Goal: Communication & Community: Share content

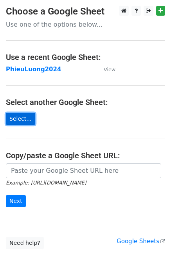
click at [17, 117] on link "Select..." at bounding box center [20, 119] width 29 height 12
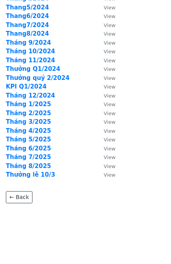
scroll to position [175, 0]
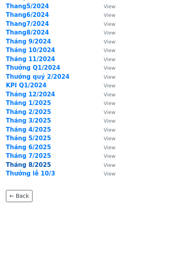
click at [31, 163] on strong "Tháng 8/2025" at bounding box center [28, 164] width 45 height 7
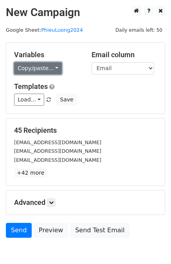
click at [50, 67] on link "Copy/paste..." at bounding box center [38, 68] width 48 height 12
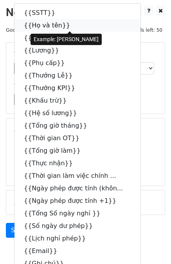
click at [40, 24] on link "{{Họ và tên}}" at bounding box center [77, 25] width 126 height 13
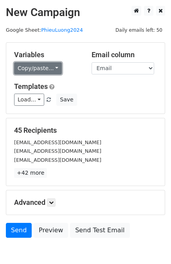
click at [51, 68] on link "Copy/paste..." at bounding box center [38, 68] width 48 height 12
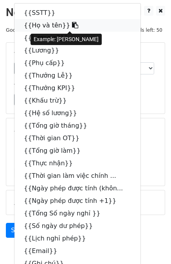
click at [52, 25] on link "{{Họ và tên}}" at bounding box center [77, 25] width 126 height 13
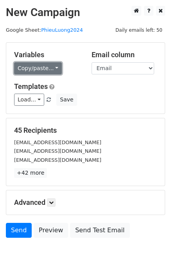
click at [54, 69] on link "Copy/paste..." at bounding box center [38, 68] width 48 height 12
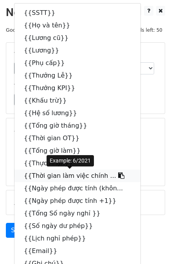
click at [80, 177] on link "{{Thời gian làm việc chính ..." at bounding box center [77, 176] width 126 height 13
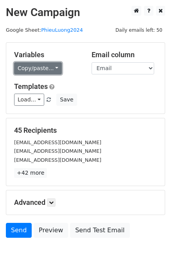
click at [53, 69] on link "Copy/paste..." at bounding box center [38, 68] width 48 height 12
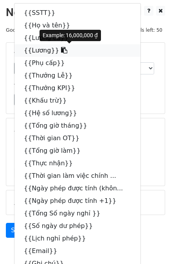
click at [45, 54] on link "{{Lương}}" at bounding box center [77, 50] width 126 height 13
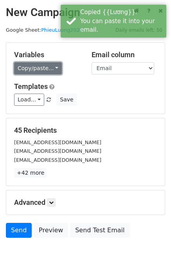
click at [46, 69] on link "Copy/paste..." at bounding box center [38, 68] width 48 height 12
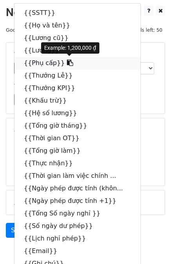
click at [42, 63] on link "{{Phụ cấp}}" at bounding box center [77, 63] width 126 height 13
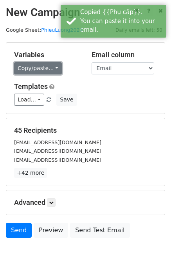
click at [51, 68] on link "Copy/paste..." at bounding box center [38, 68] width 48 height 12
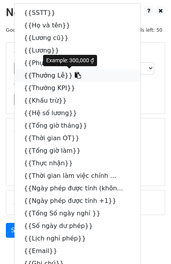
click at [47, 76] on link "{{Thưởng Lễ}}" at bounding box center [77, 75] width 126 height 13
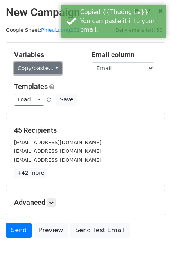
click at [51, 68] on link "Copy/paste..." at bounding box center [38, 68] width 48 height 12
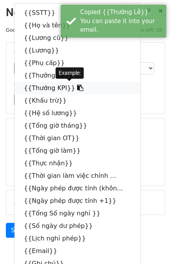
click at [52, 90] on link "{{Thưởng KPI}}" at bounding box center [77, 88] width 126 height 13
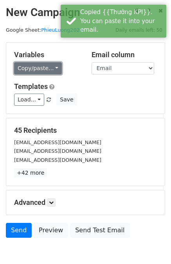
click at [46, 65] on link "Copy/paste..." at bounding box center [38, 68] width 48 height 12
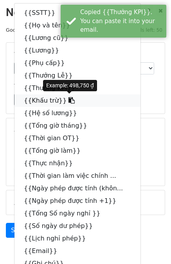
click at [42, 102] on link "{{Khấu trừ}}" at bounding box center [77, 100] width 126 height 13
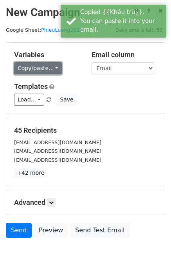
click at [48, 66] on link "Copy/paste..." at bounding box center [38, 68] width 48 height 12
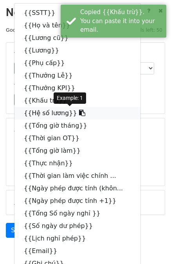
click at [49, 112] on link "{{Hệ số lương}}" at bounding box center [77, 113] width 126 height 13
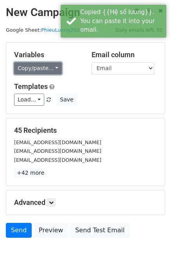
click at [46, 69] on link "Copy/paste..." at bounding box center [38, 68] width 48 height 12
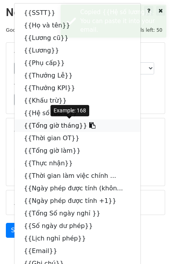
click at [49, 124] on link "{{Tổng giờ tháng}}" at bounding box center [77, 125] width 126 height 13
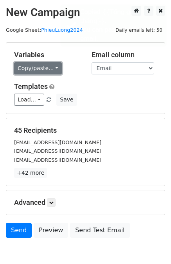
click at [49, 73] on link "Copy/paste..." at bounding box center [38, 68] width 48 height 12
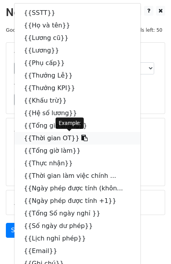
click at [50, 136] on link "{{Thời gian OT}}" at bounding box center [77, 138] width 126 height 13
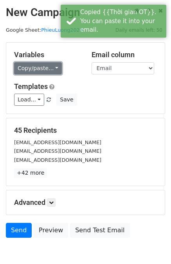
click at [45, 71] on link "Copy/paste..." at bounding box center [38, 68] width 48 height 12
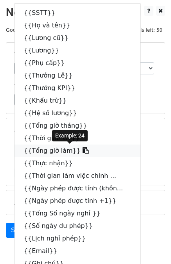
click at [46, 151] on link "{{Tổng giờ làm}}" at bounding box center [77, 151] width 126 height 13
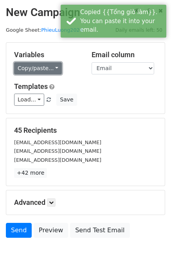
click at [49, 68] on link "Copy/paste..." at bounding box center [38, 68] width 48 height 12
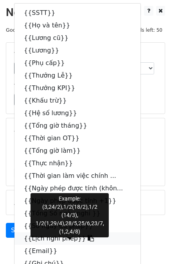
click at [49, 237] on link "{{Lịch nghỉ phép}}" at bounding box center [77, 238] width 126 height 13
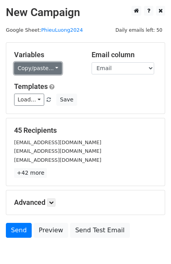
click at [45, 64] on link "Copy/paste..." at bounding box center [38, 68] width 48 height 12
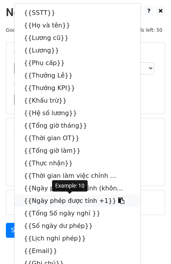
click at [55, 200] on link "{{Ngày phép được tính +1}}" at bounding box center [77, 201] width 126 height 13
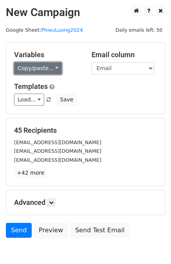
click at [49, 66] on link "Copy/paste..." at bounding box center [38, 68] width 48 height 12
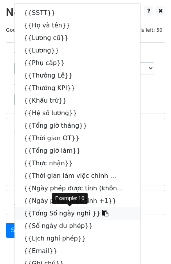
click at [58, 213] on link "{{Tổng Số ngày nghỉ }}" at bounding box center [77, 213] width 126 height 13
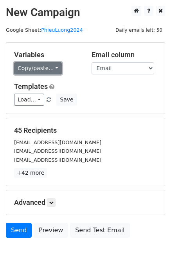
click at [36, 69] on link "Copy/paste..." at bounding box center [38, 68] width 48 height 12
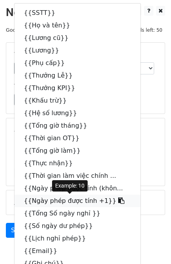
click at [79, 202] on link "{{Ngày phép được tính +1}}" at bounding box center [77, 201] width 126 height 13
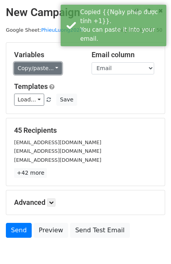
click at [51, 68] on link "Copy/paste..." at bounding box center [38, 68] width 48 height 12
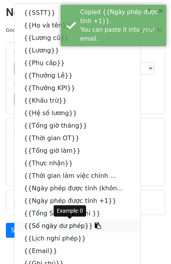
click at [56, 226] on link "{{Số ngày dư phép}}" at bounding box center [77, 226] width 126 height 13
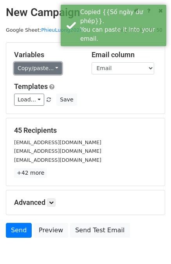
click at [38, 68] on link "Copy/paste..." at bounding box center [38, 68] width 48 height 12
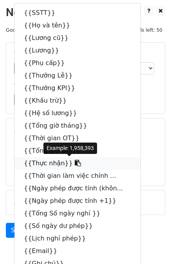
click at [40, 163] on link "{{Thực nhận}}" at bounding box center [77, 163] width 126 height 13
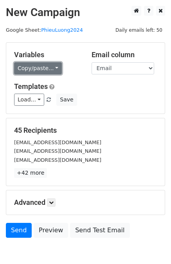
click at [41, 69] on link "Copy/paste..." at bounding box center [38, 68] width 48 height 12
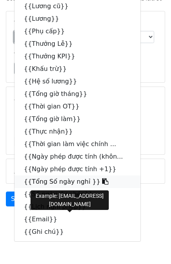
scroll to position [39, 0]
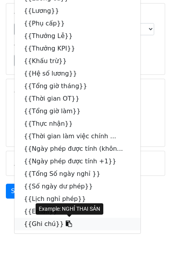
click at [47, 225] on link "{{Ghi chú}}" at bounding box center [77, 224] width 126 height 13
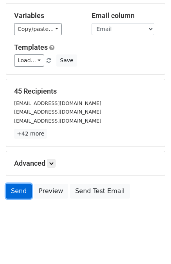
click at [20, 192] on link "Send" at bounding box center [19, 191] width 26 height 15
